Goal: Answer question/provide support: Share knowledge or assist other users

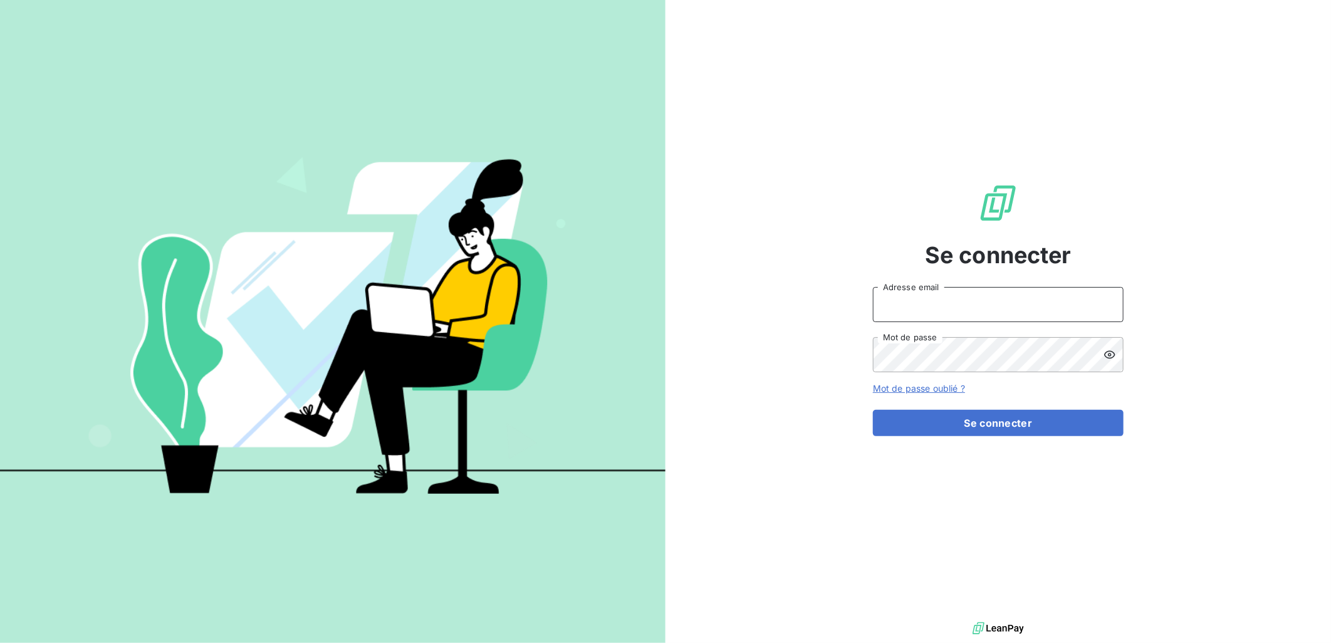
click at [955, 305] on input "Adresse email" at bounding box center [998, 304] width 251 height 35
type input "[PERSON_NAME][EMAIL_ADDRESS][DOMAIN_NAME]"
click at [873, 410] on button "Se connecter" at bounding box center [998, 423] width 251 height 26
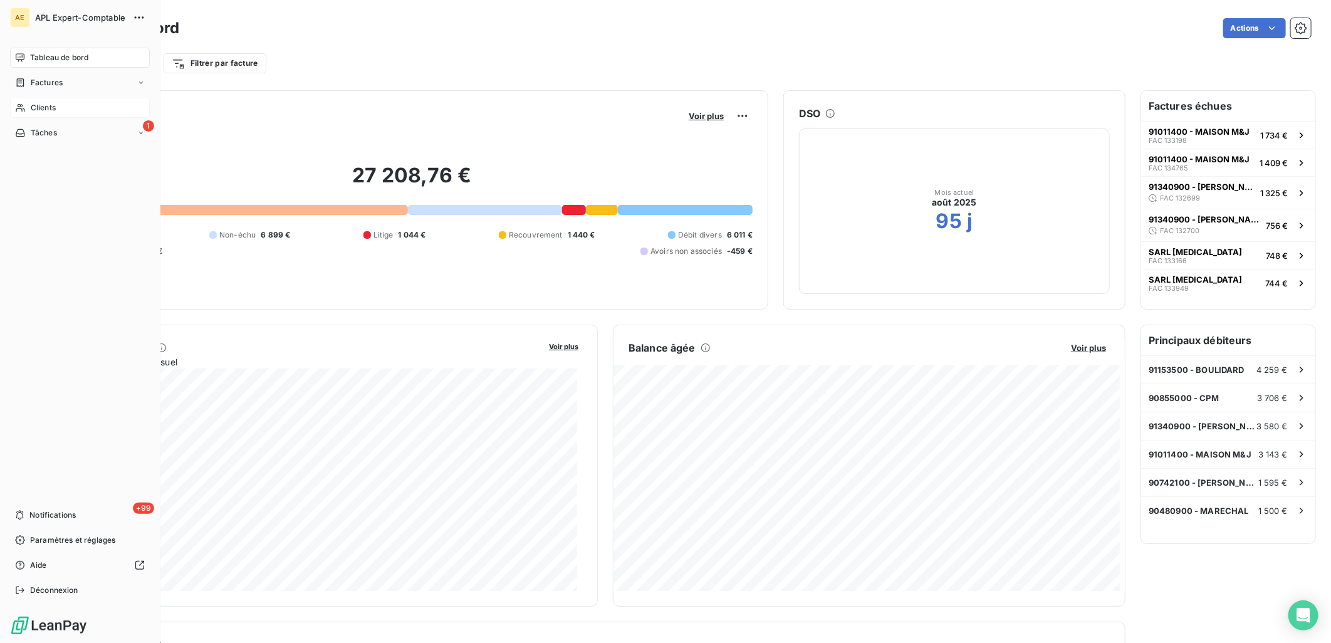
click at [19, 103] on icon at bounding box center [20, 108] width 11 height 10
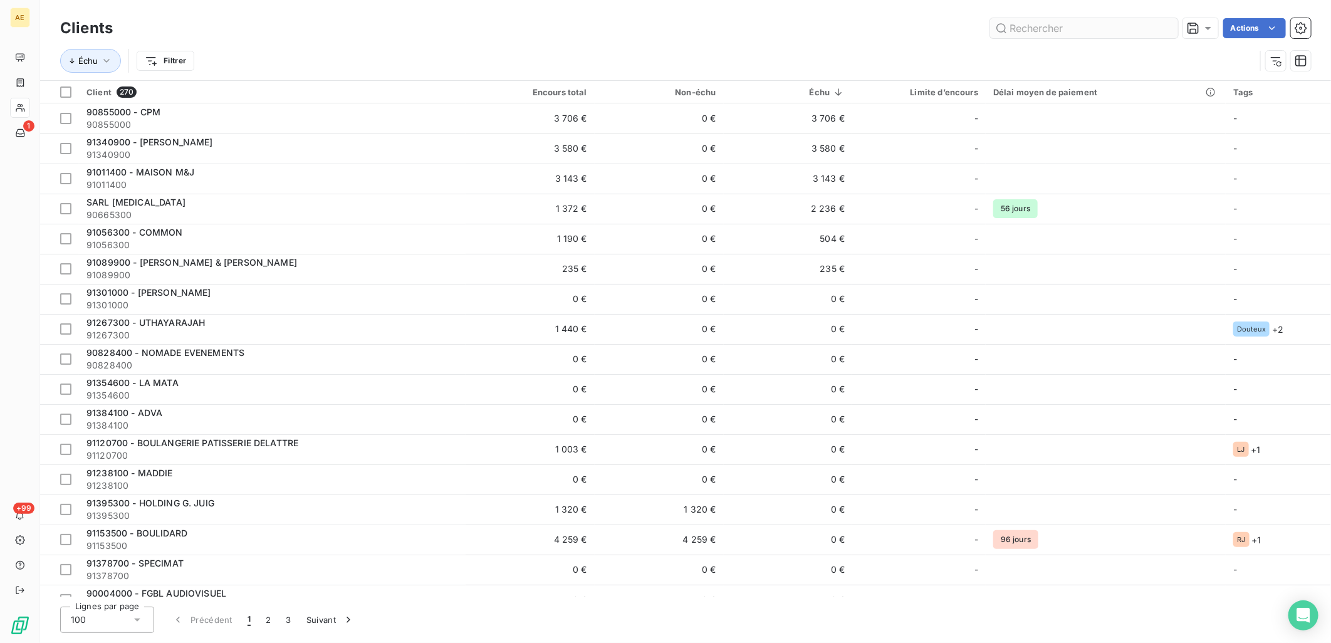
click at [1084, 26] on input "text" at bounding box center [1084, 28] width 188 height 20
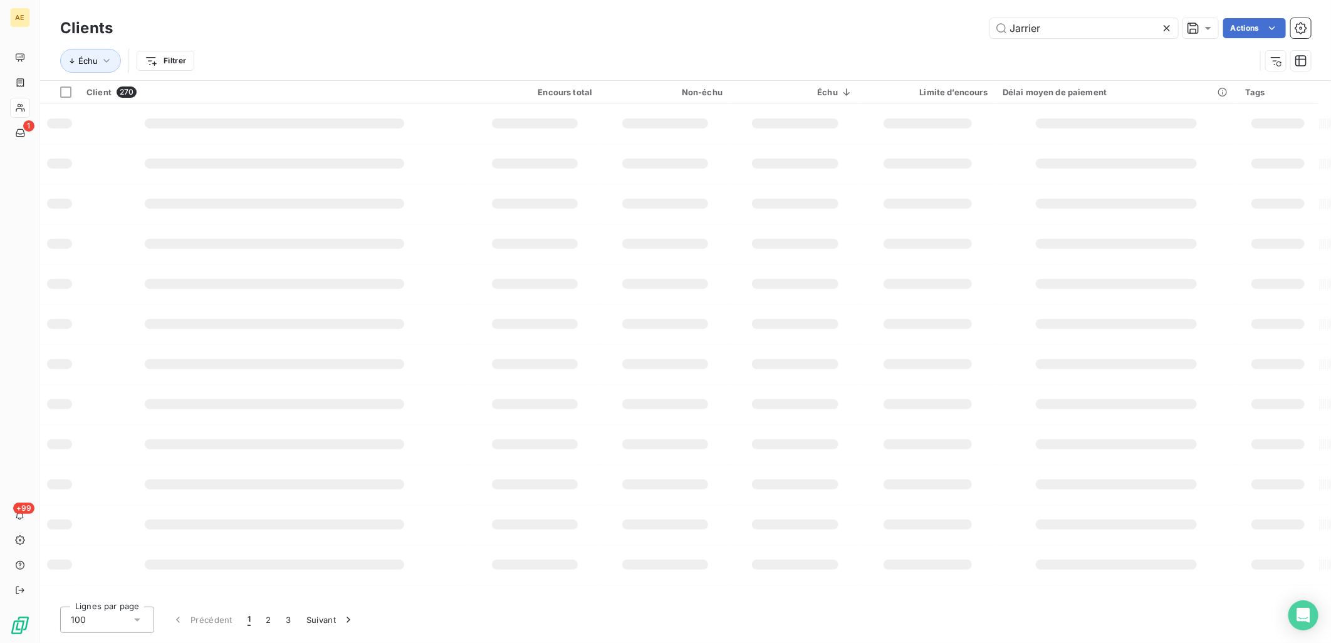
type input "Jarrier"
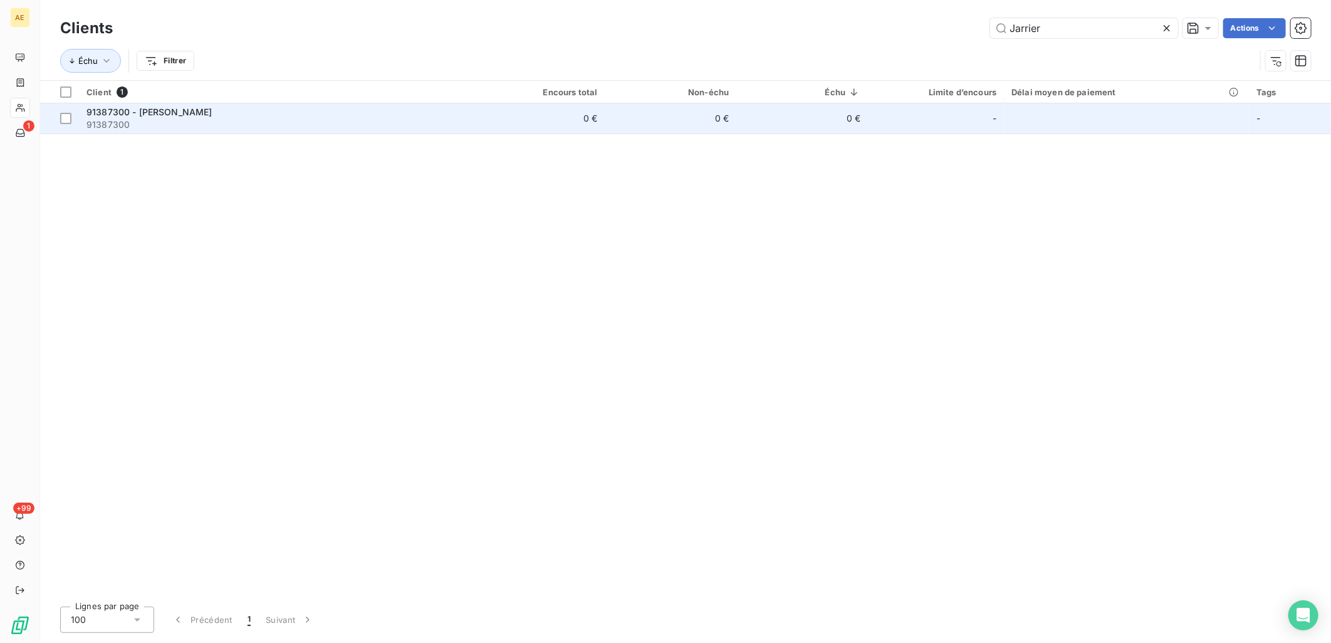
click at [286, 123] on span "91387300" at bounding box center [276, 124] width 380 height 13
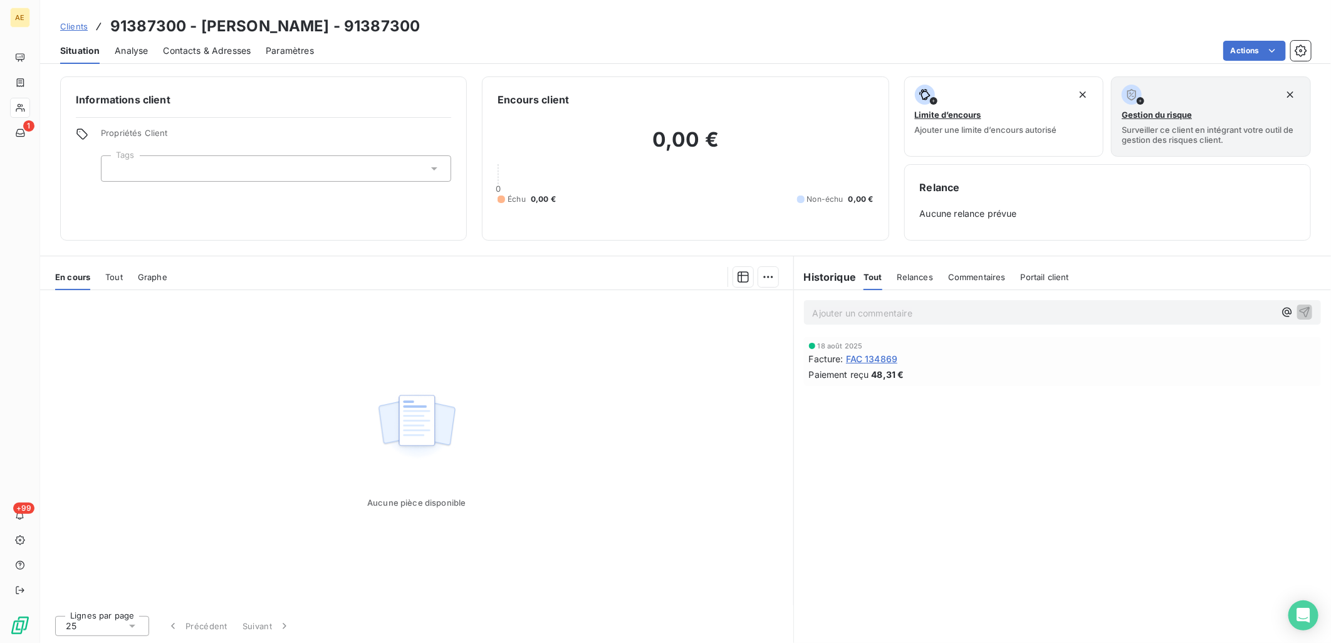
click at [910, 308] on p "Ajouter un commentaire ﻿" at bounding box center [1044, 313] width 462 height 16
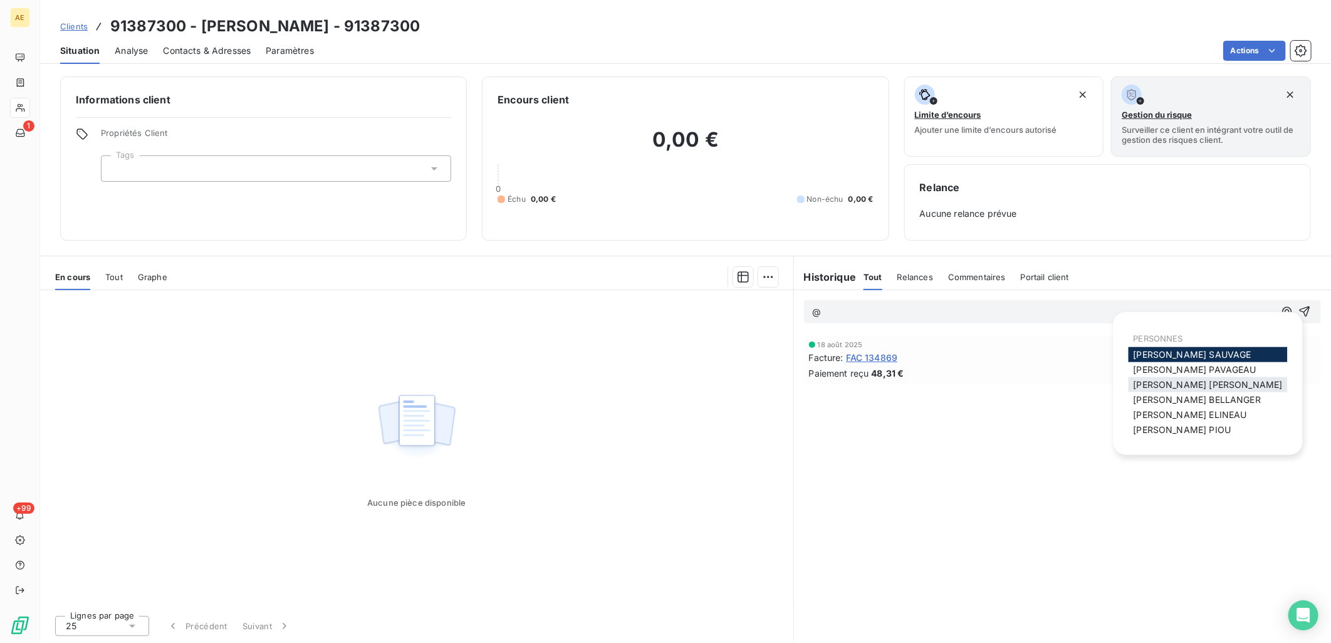
click at [1155, 380] on span "Charlène LEVRON MAILLARD" at bounding box center [1207, 384] width 149 height 11
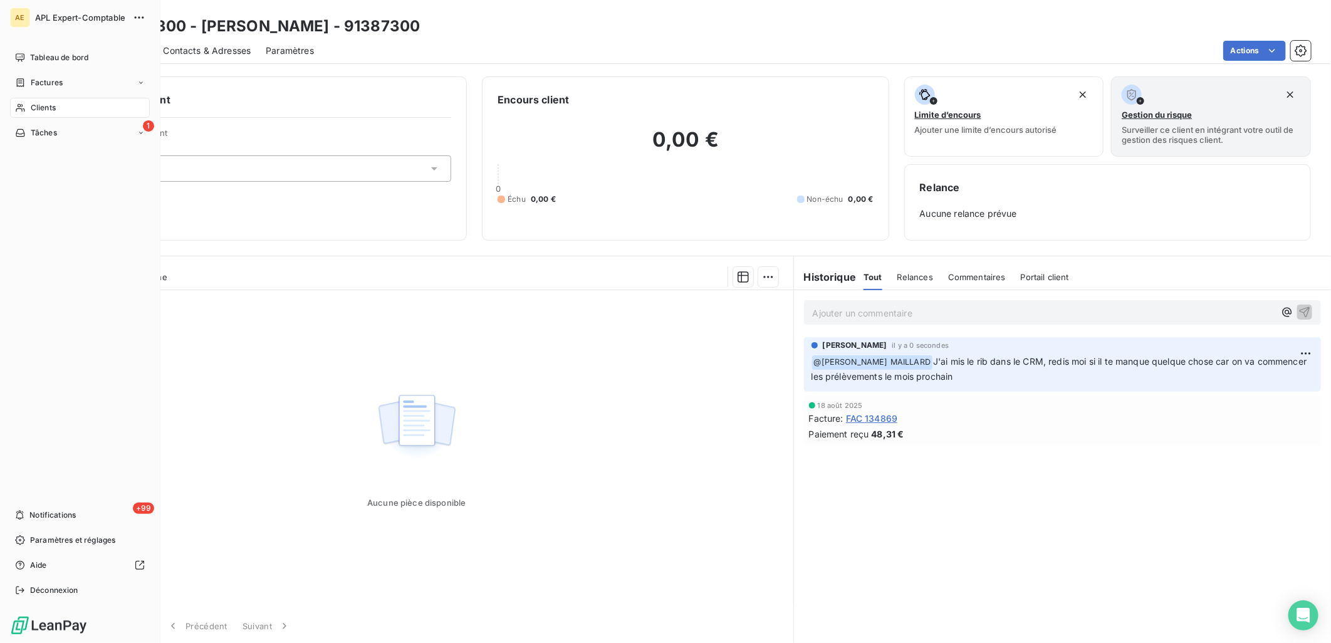
drag, startPoint x: 53, startPoint y: 107, endPoint x: 153, endPoint y: 83, distance: 103.5
click at [53, 107] on span "Clients" at bounding box center [43, 107] width 25 height 11
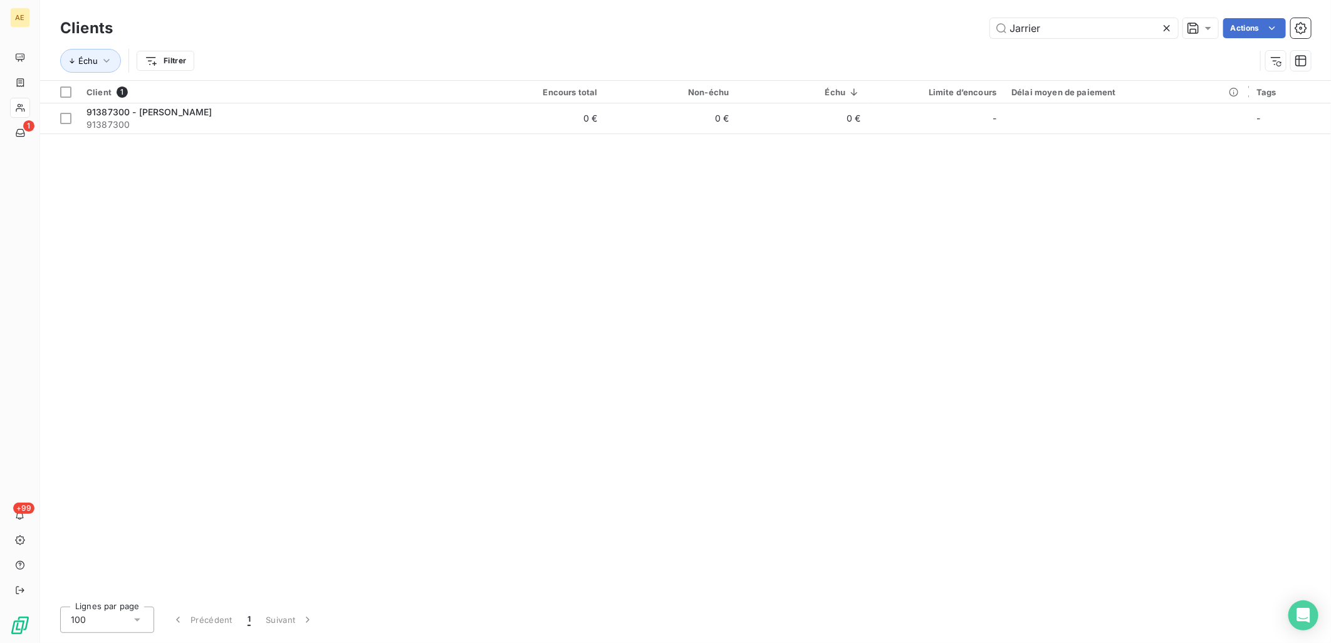
drag, startPoint x: 1111, startPoint y: 25, endPoint x: 903, endPoint y: 27, distance: 208.0
click at [916, 23] on div "Jarrier Actions" at bounding box center [719, 28] width 1183 height 20
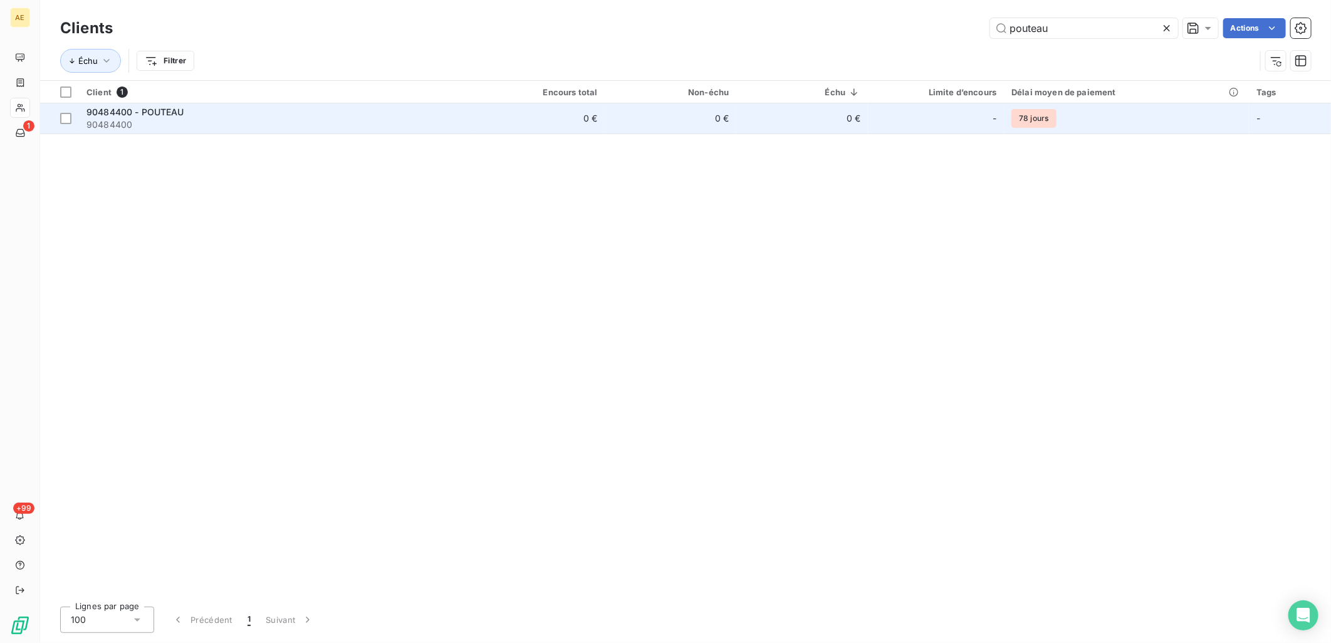
type input "pouteau"
click at [214, 115] on div "90484400 - POUTEAU" at bounding box center [276, 112] width 380 height 13
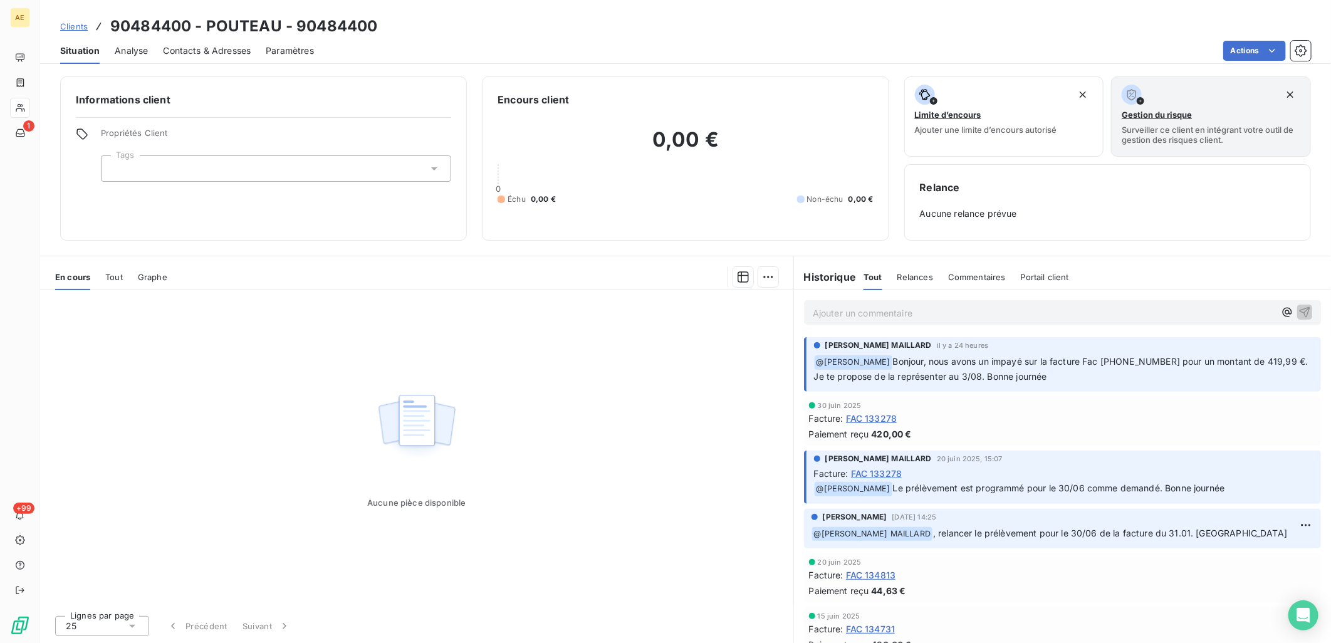
click at [959, 315] on p "Ajouter un commentaire ﻿" at bounding box center [1044, 313] width 462 height 16
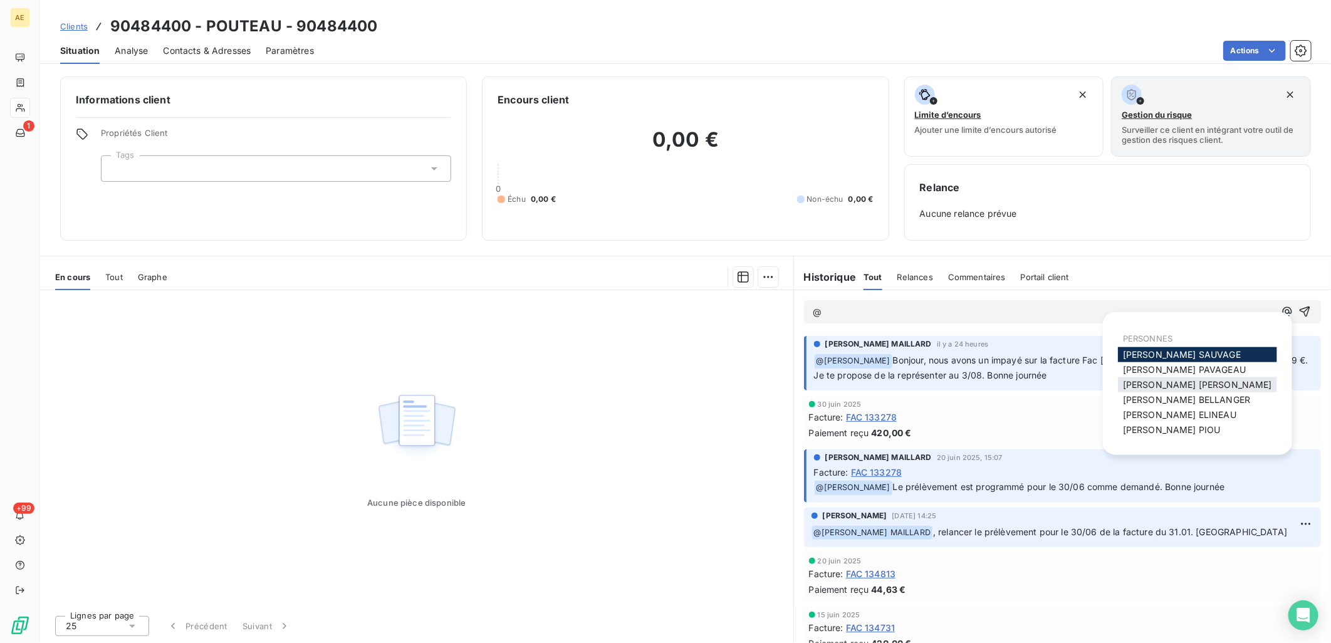
click at [1167, 383] on span "Charlène LEVRON MAILLARD" at bounding box center [1197, 384] width 149 height 11
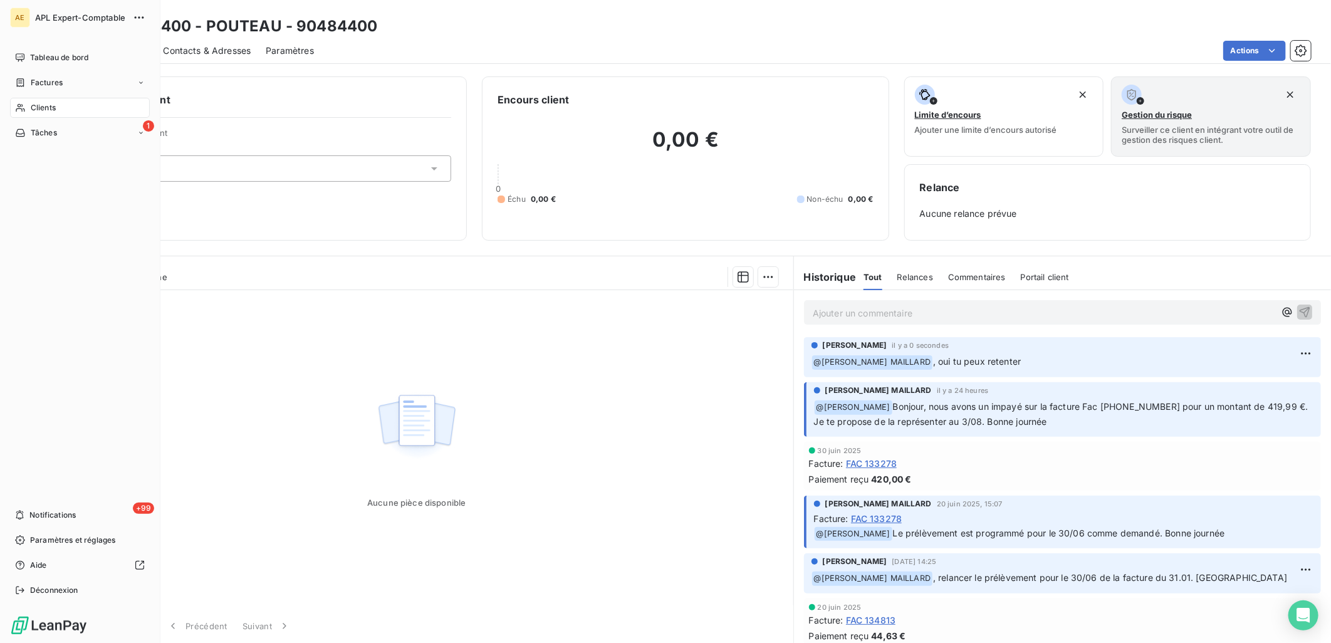
click at [61, 107] on div "Clients" at bounding box center [80, 108] width 140 height 20
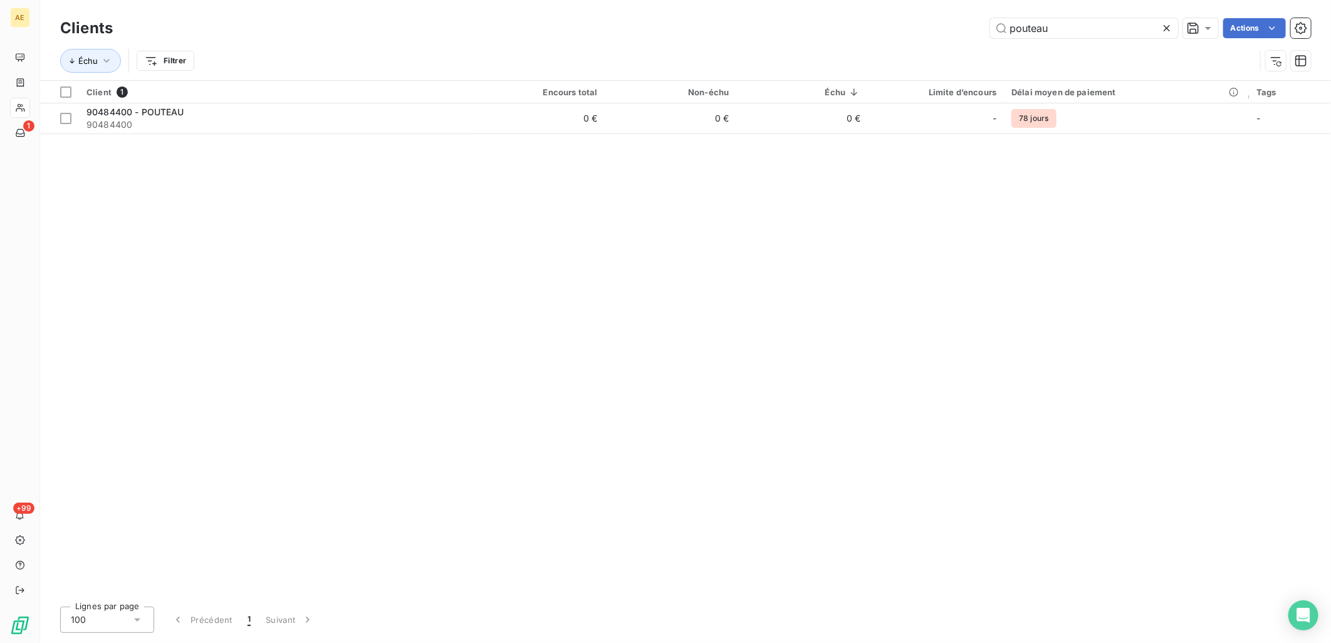
drag, startPoint x: 1091, startPoint y: 28, endPoint x: 979, endPoint y: 38, distance: 112.0
click at [979, 38] on div "Clients pouteau Actions" at bounding box center [685, 28] width 1251 height 26
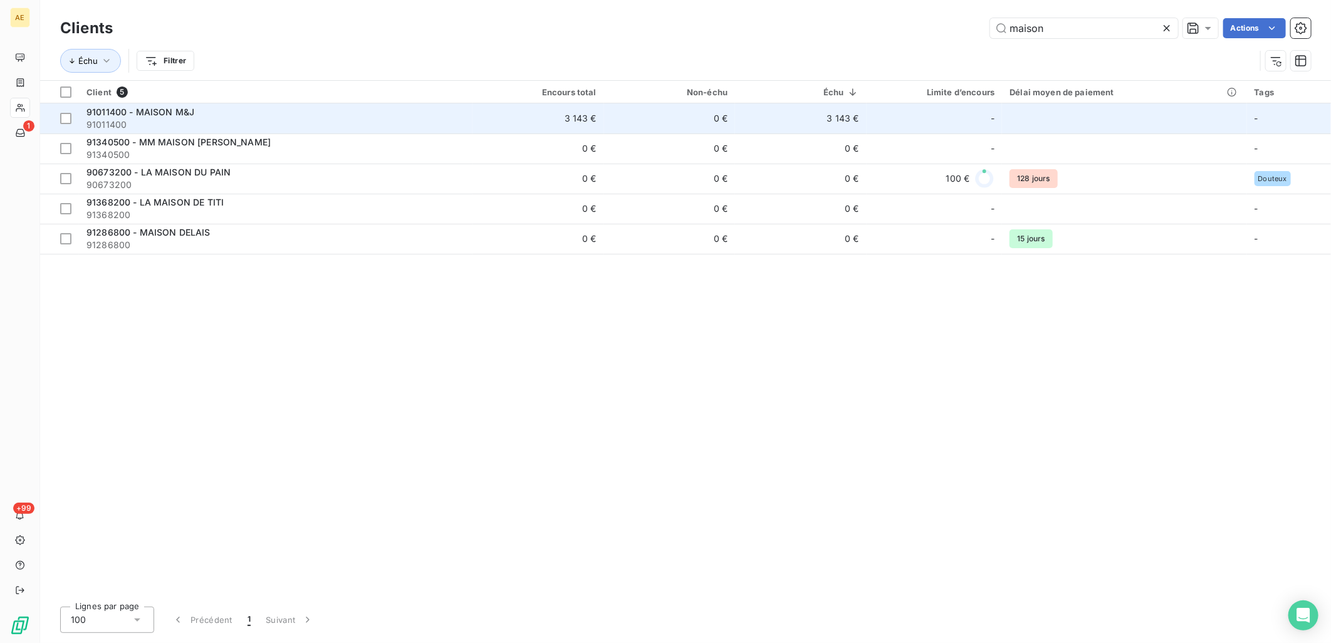
type input "maison"
click at [286, 114] on div "91011400 - MAISON M&J" at bounding box center [275, 112] width 378 height 13
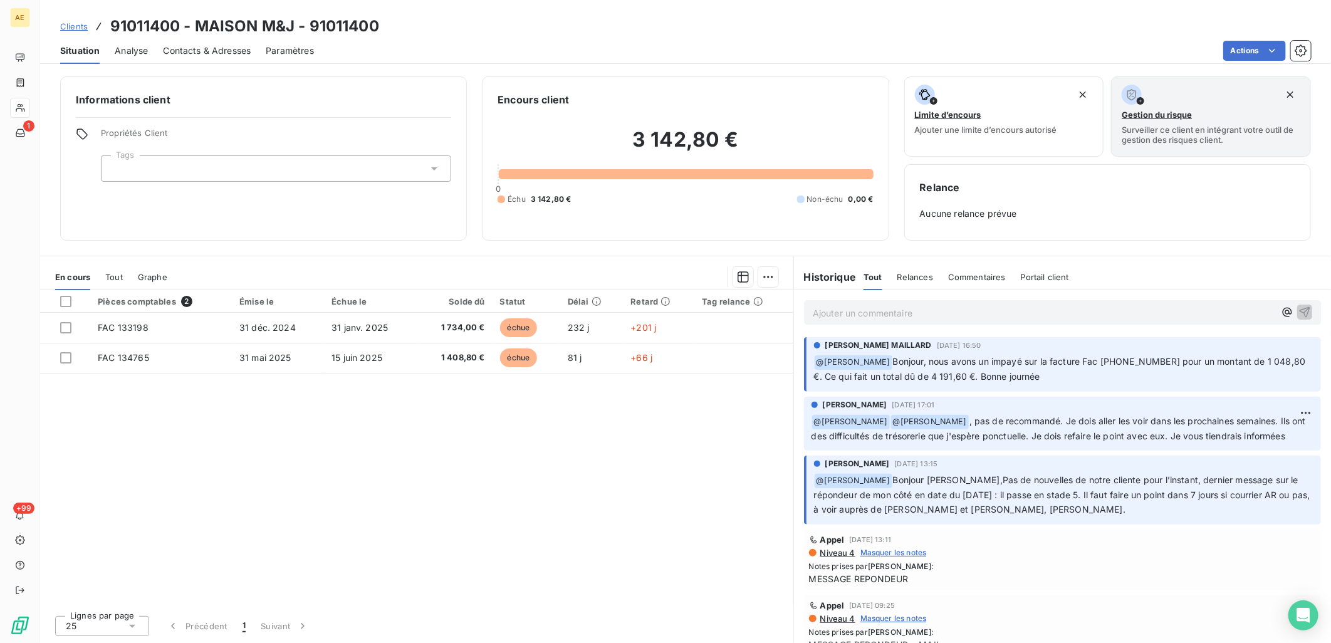
click at [999, 311] on p "Ajouter un commentaire ﻿" at bounding box center [1044, 313] width 462 height 16
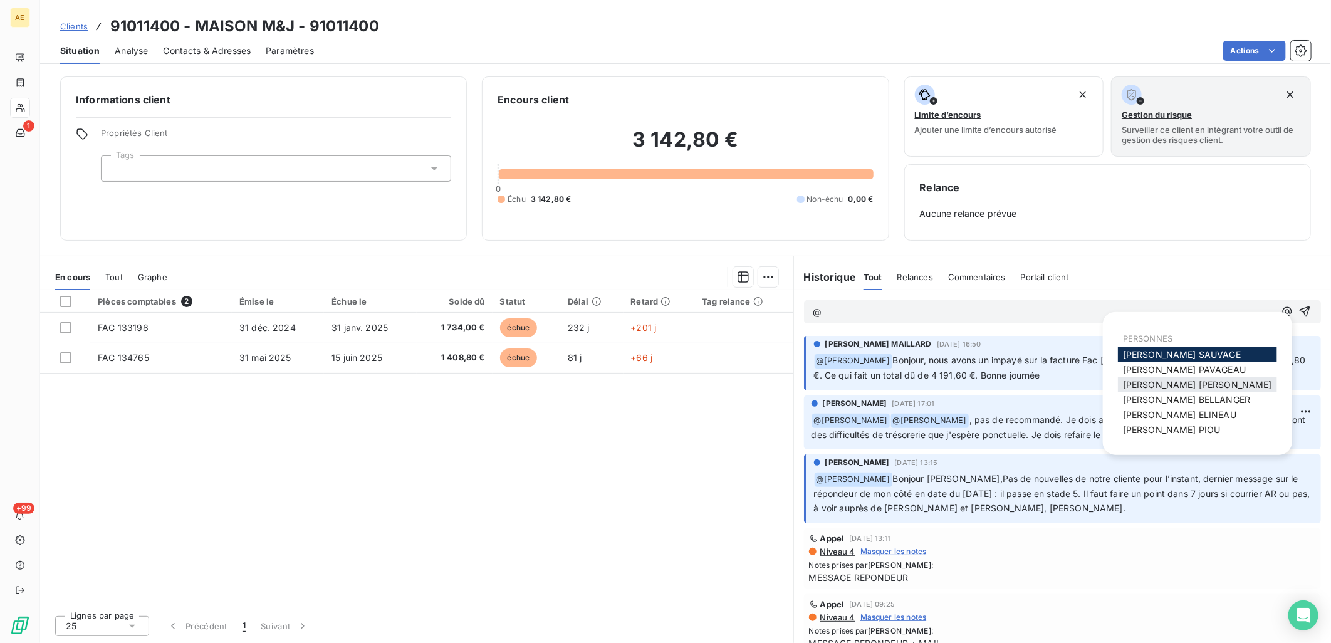
click at [1172, 383] on span "Charlène LEVRON MAILLARD" at bounding box center [1197, 384] width 149 height 11
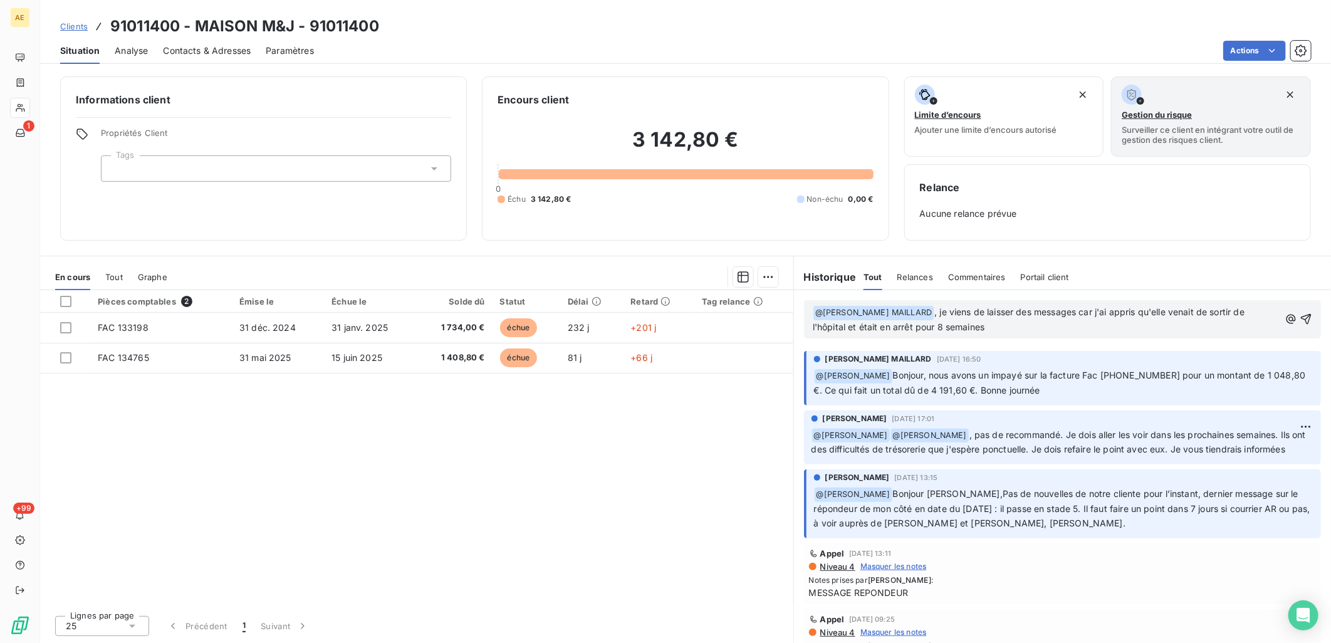
click at [1085, 311] on span ", je viens de laisser des messages car j'ai appris qu'elle venait de sortir de …" at bounding box center [1030, 319] width 434 height 26
click at [1288, 318] on div "﻿ @ Charlène LEVRON MAILLARD ﻿ , je viens de laisser des messages pour qu'ils m…" at bounding box center [1062, 319] width 499 height 31
click at [1301, 316] on icon "button" at bounding box center [1306, 319] width 11 height 11
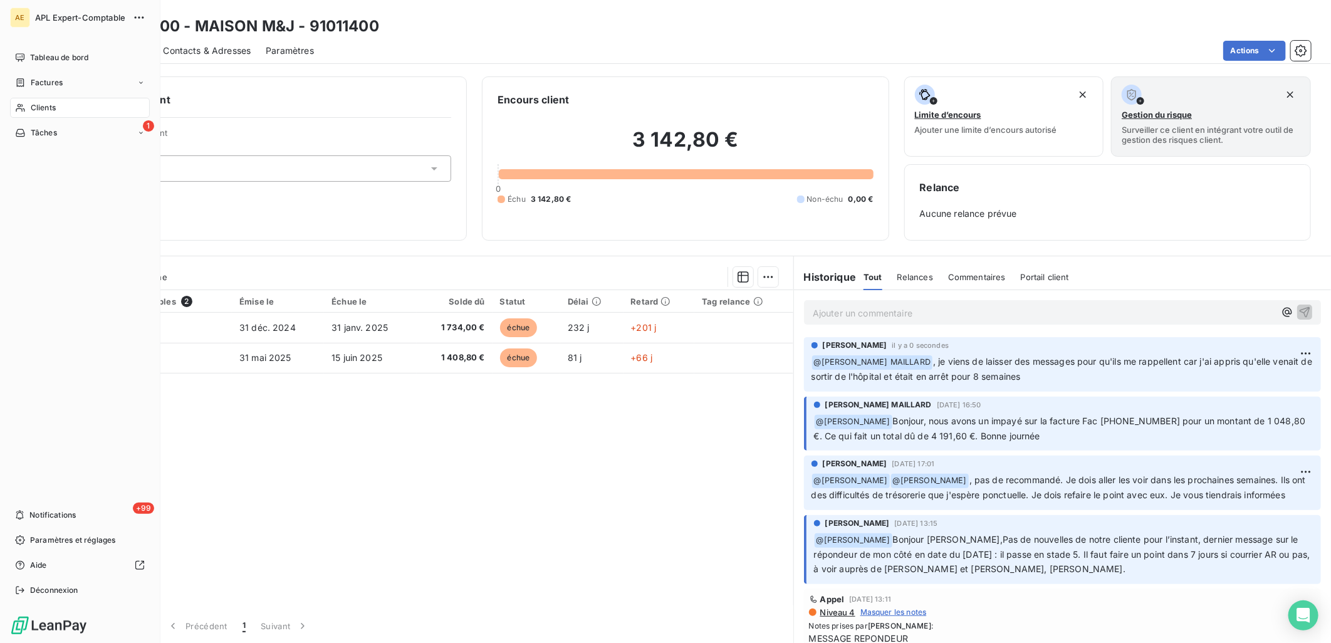
click at [43, 110] on span "Clients" at bounding box center [43, 107] width 25 height 11
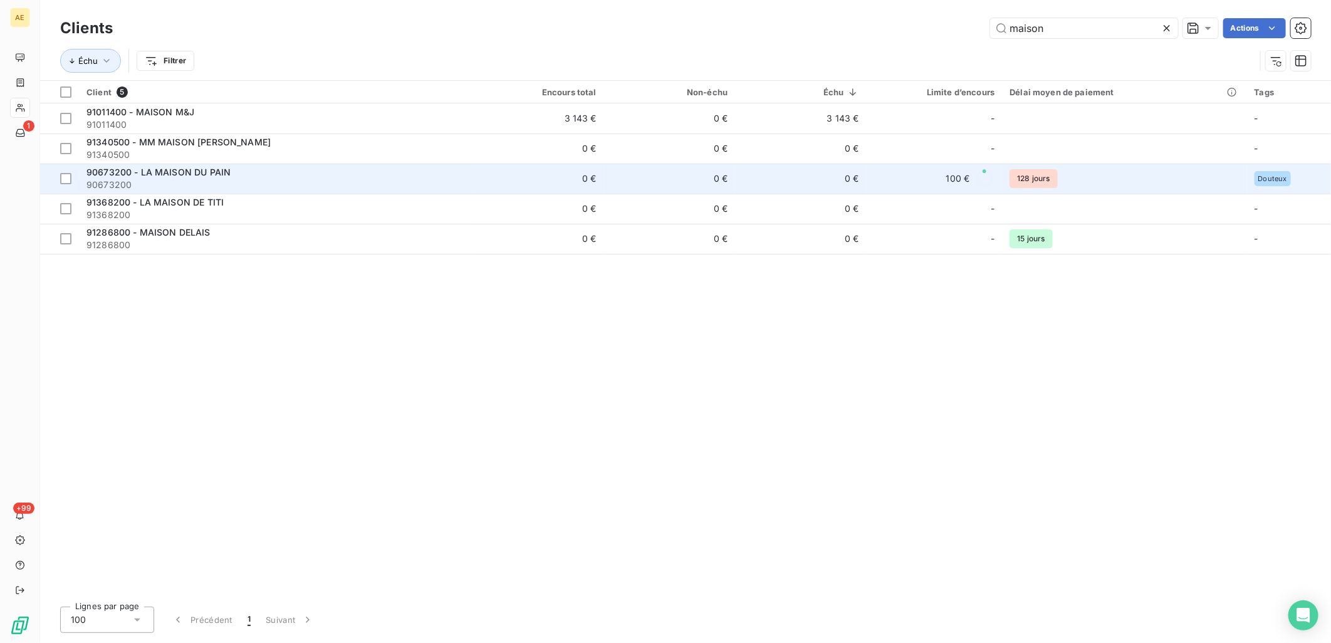
click at [274, 184] on span "90673200" at bounding box center [275, 185] width 378 height 13
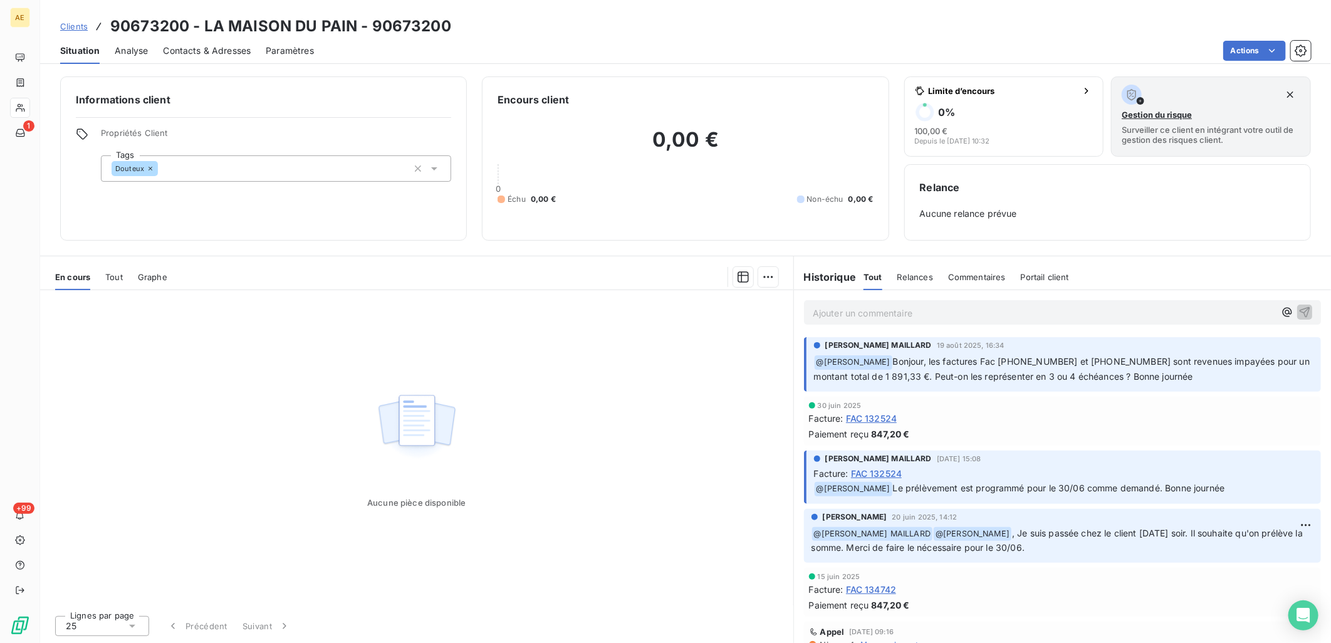
click at [1023, 311] on p "Ajouter un commentaire ﻿" at bounding box center [1044, 313] width 462 height 16
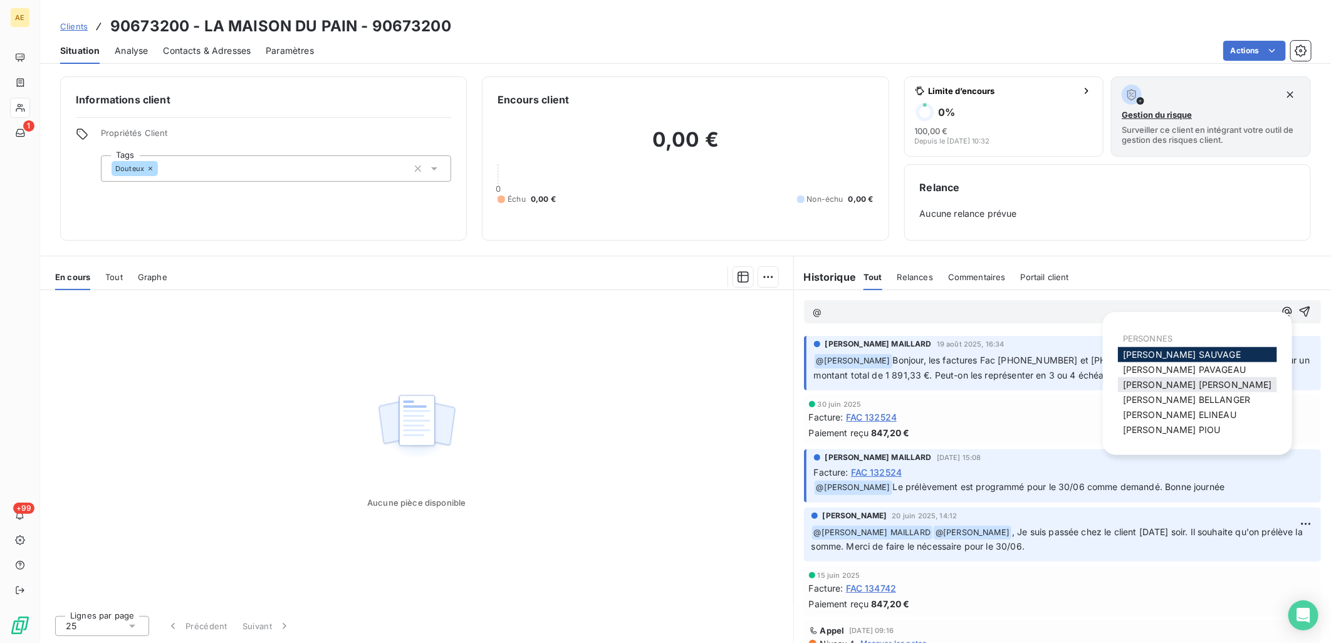
click at [1191, 383] on span "Charlène LEVRON MAILLARD" at bounding box center [1197, 384] width 149 height 11
